Goal: Information Seeking & Learning: Find specific page/section

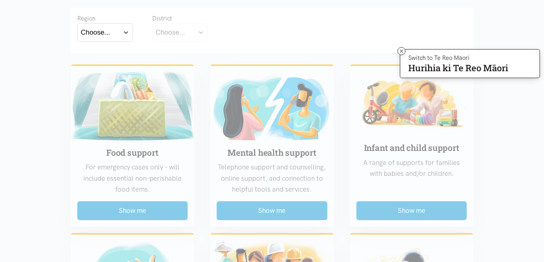
scroll to position [182, 0]
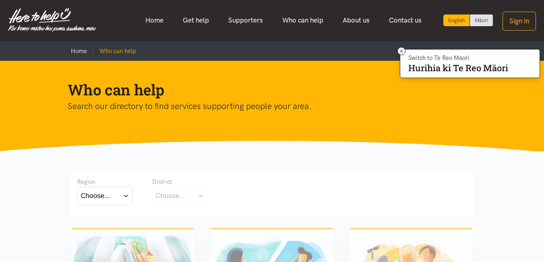
scroll to position [0, 0]
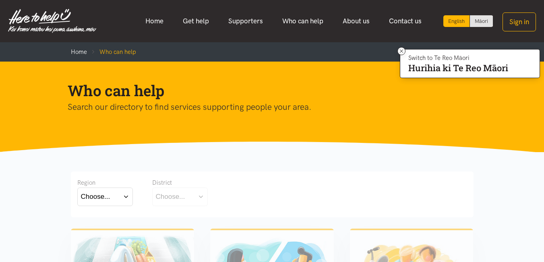
click at [123, 203] on button "Choose..." at bounding box center [105, 197] width 56 height 18
click at [106, 232] on label "Waikato" at bounding box center [105, 232] width 48 height 10
click at [0, 0] on input "Waikato" at bounding box center [0, 0] width 0 height 0
click at [200, 191] on button "Choose..." at bounding box center [192, 197] width 81 height 18
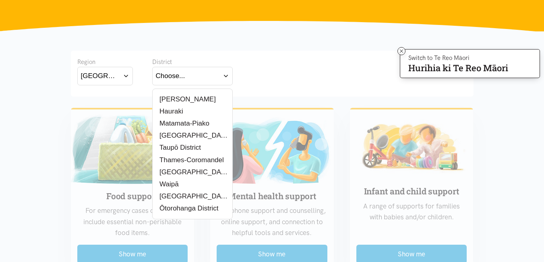
scroll to position [122, 0]
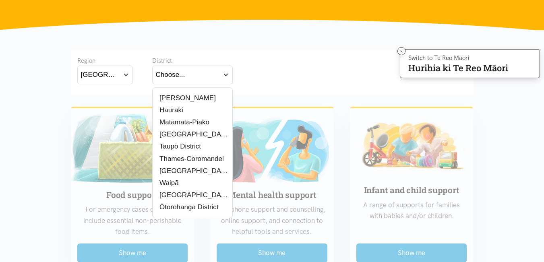
click at [180, 195] on label "Waitomo District" at bounding box center [192, 195] width 73 height 10
click at [0, 0] on input "Waitomo District" at bounding box center [0, 0] width 0 height 0
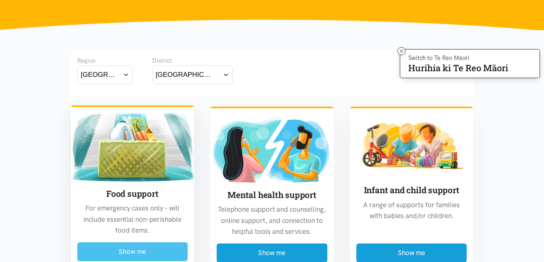
click at [134, 253] on button "Show me" at bounding box center [132, 251] width 111 height 19
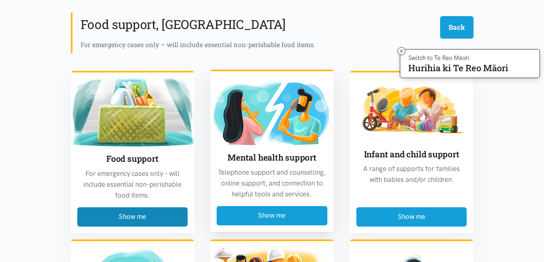
scroll to position [237, 0]
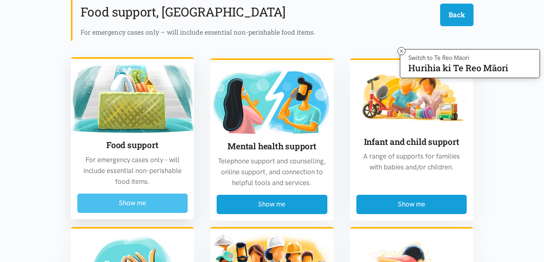
click at [157, 197] on button "Show me" at bounding box center [132, 203] width 111 height 19
click at [138, 197] on button "Show me" at bounding box center [132, 203] width 111 height 19
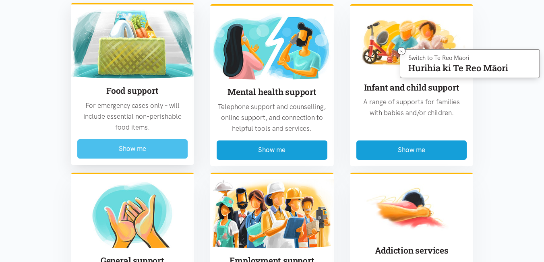
scroll to position [294, 0]
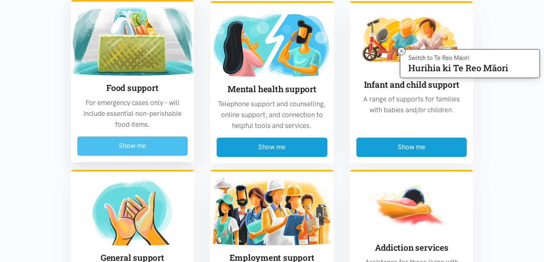
click at [132, 142] on button "Show me" at bounding box center [132, 146] width 111 height 19
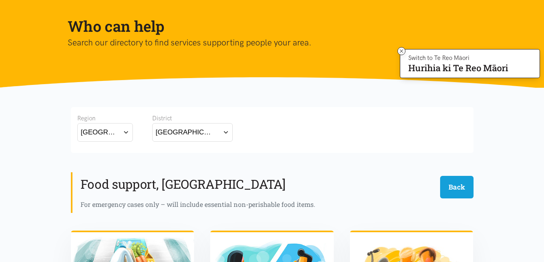
scroll to position [64, 0]
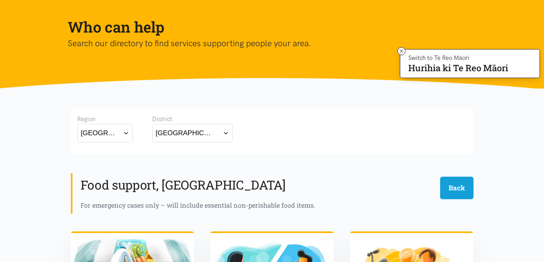
click at [193, 35] on h1 "Who can help" at bounding box center [266, 26] width 396 height 19
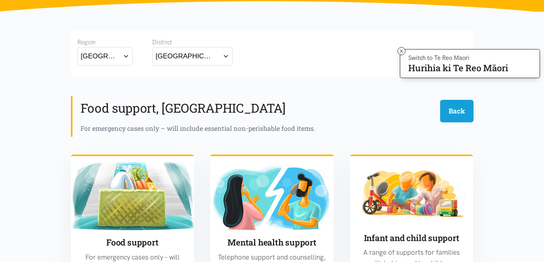
scroll to position [142, 0]
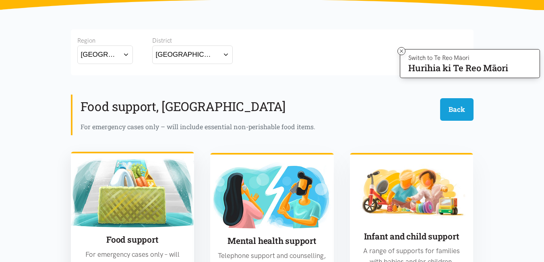
click at [128, 238] on h3 "Food support" at bounding box center [132, 240] width 111 height 12
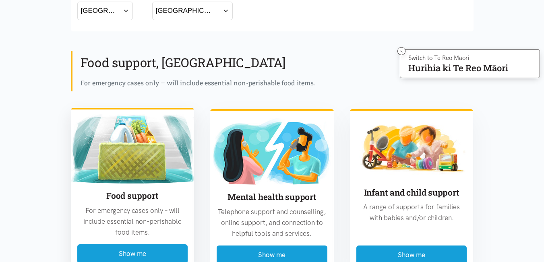
scroll to position [201, 0]
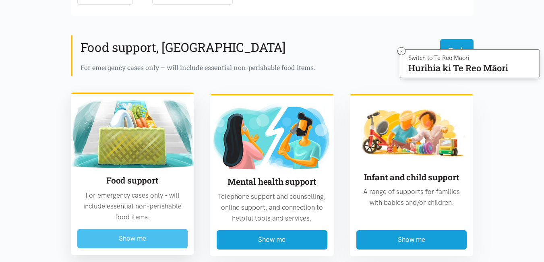
click at [124, 236] on button "Show me" at bounding box center [132, 238] width 111 height 19
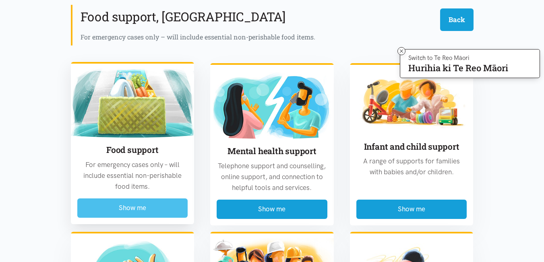
scroll to position [237, 0]
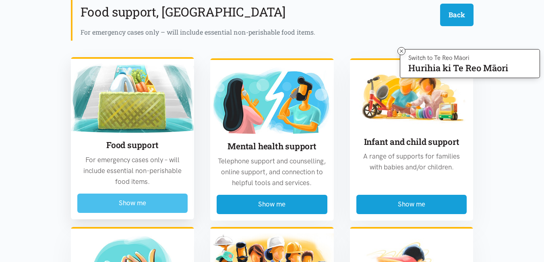
click at [125, 205] on button "Show me" at bounding box center [132, 203] width 111 height 19
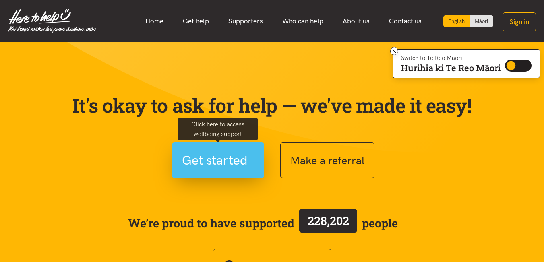
click at [228, 157] on span "Get started" at bounding box center [215, 160] width 66 height 21
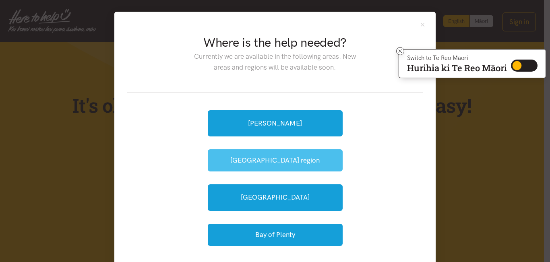
click at [255, 158] on button "[GEOGRAPHIC_DATA] region" at bounding box center [275, 160] width 135 height 22
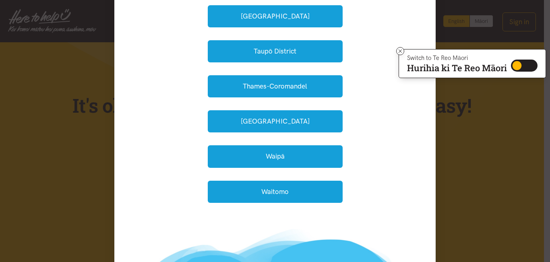
scroll to position [273, 0]
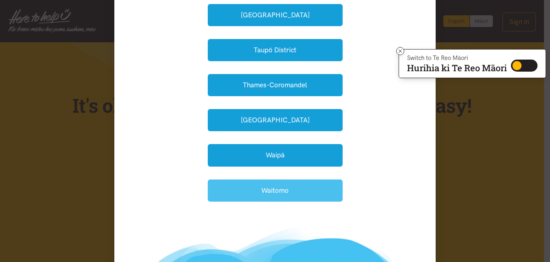
click at [246, 194] on button "Waitomo" at bounding box center [275, 191] width 135 height 22
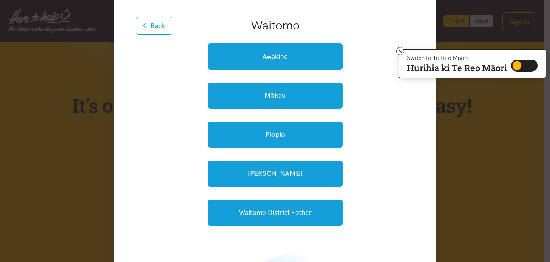
scroll to position [87, 0]
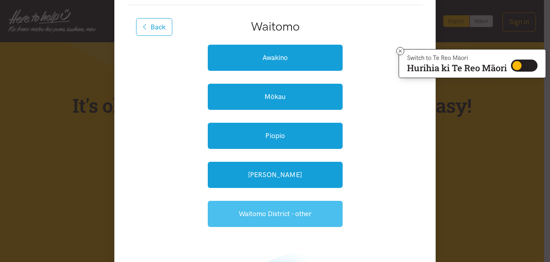
click at [249, 215] on link "Waitomo District - other" at bounding box center [275, 214] width 135 height 26
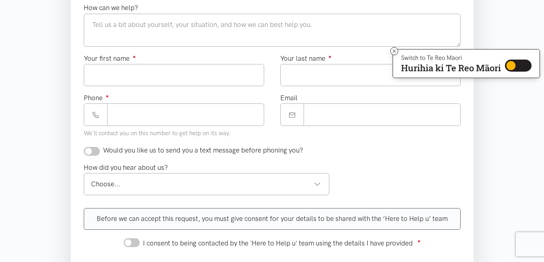
scroll to position [334, 0]
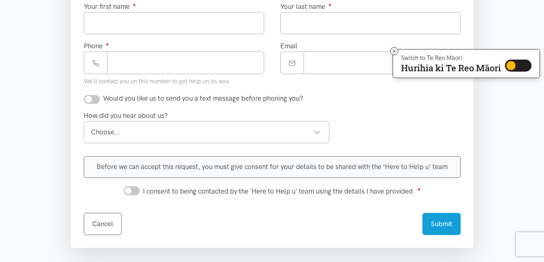
click at [316, 131] on div "Choose..." at bounding box center [206, 132] width 230 height 11
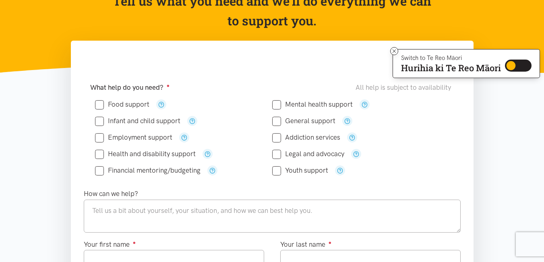
scroll to position [116, 0]
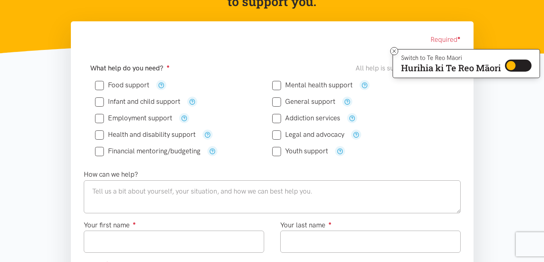
click at [98, 86] on input "Food support" at bounding box center [122, 85] width 54 height 7
checkbox input "true"
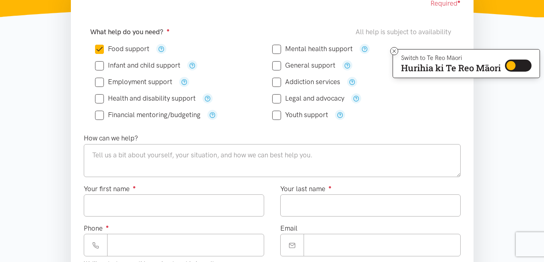
scroll to position [0, 0]
